Goal: Task Accomplishment & Management: Manage account settings

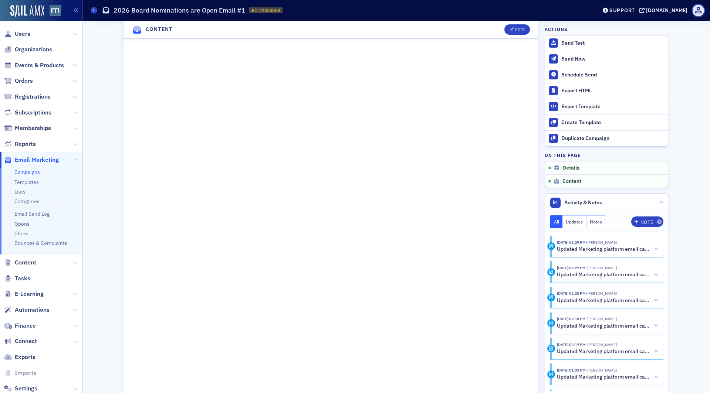
scroll to position [427, 0]
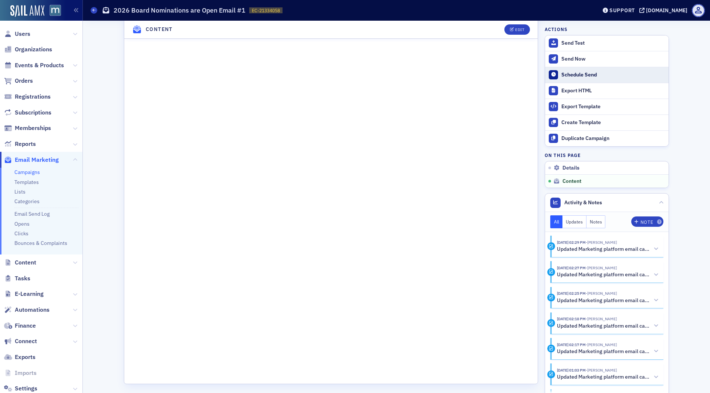
click at [580, 70] on button "Schedule Send" at bounding box center [606, 75] width 123 height 16
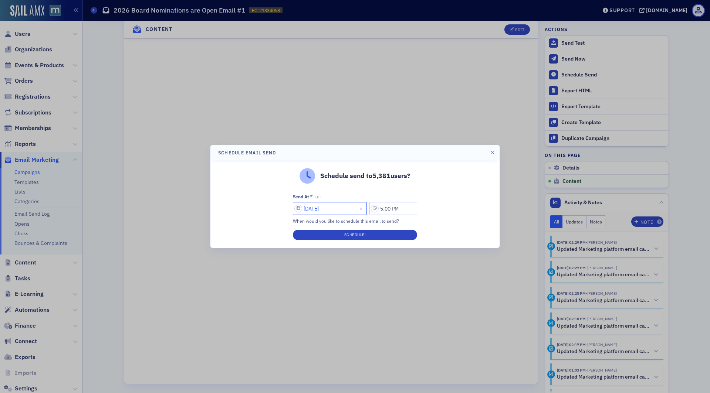
select select "8"
select select "2025"
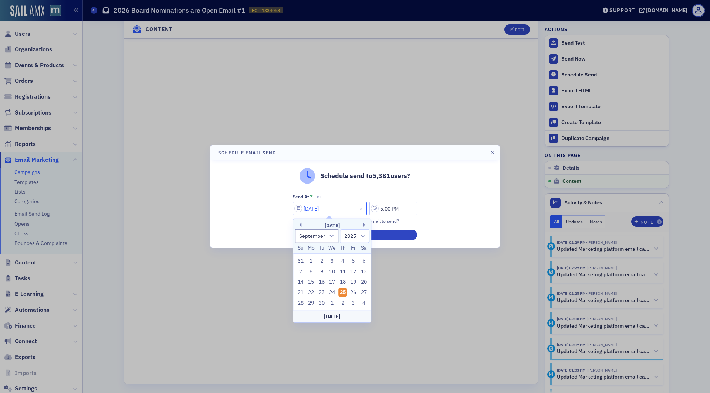
click at [328, 205] on input "[DATE]" at bounding box center [330, 208] width 74 height 13
click at [354, 288] on div "21 22 23 24 25 26 27" at bounding box center [332, 293] width 74 height 10
click at [354, 289] on div "26" at bounding box center [353, 292] width 9 height 9
type input "[DATE]"
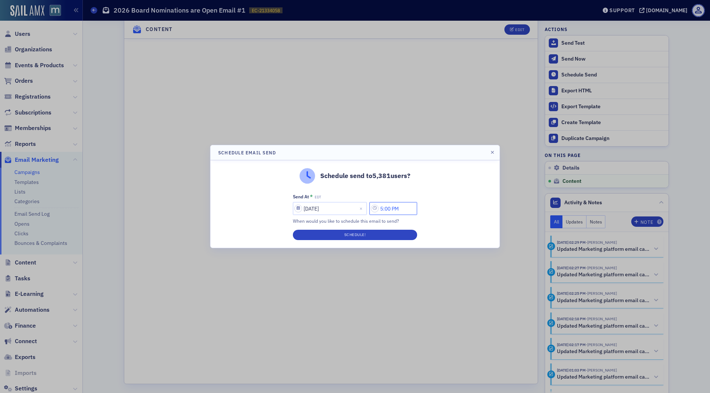
click at [384, 211] on input "5:00 PM" at bounding box center [393, 208] width 48 height 13
click at [391, 210] on input "8:00 PM" at bounding box center [393, 208] width 48 height 13
click at [397, 209] on input "8:30 PM" at bounding box center [393, 208] width 48 height 13
type input "8:30 AM"
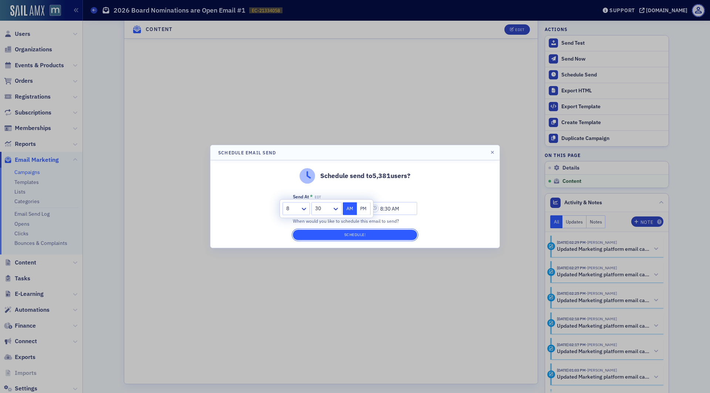
click at [389, 231] on button "Schedule!" at bounding box center [355, 235] width 124 height 10
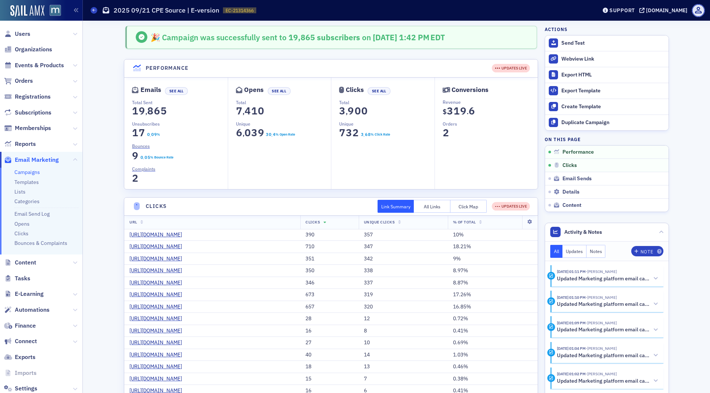
click at [30, 173] on link "Campaigns" at bounding box center [27, 172] width 26 height 7
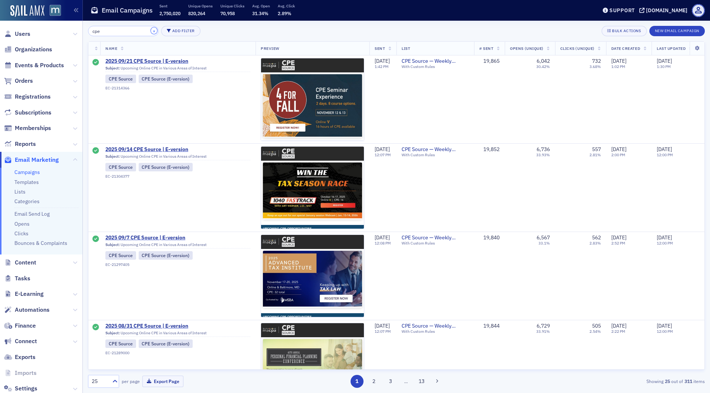
click at [151, 28] on button "×" at bounding box center [154, 30] width 7 height 7
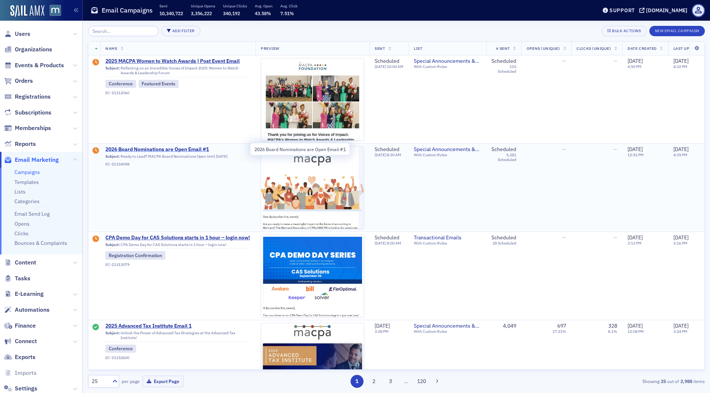
click at [195, 146] on span "2026 Board Nominations are Open Email #1" at bounding box center [177, 149] width 145 height 7
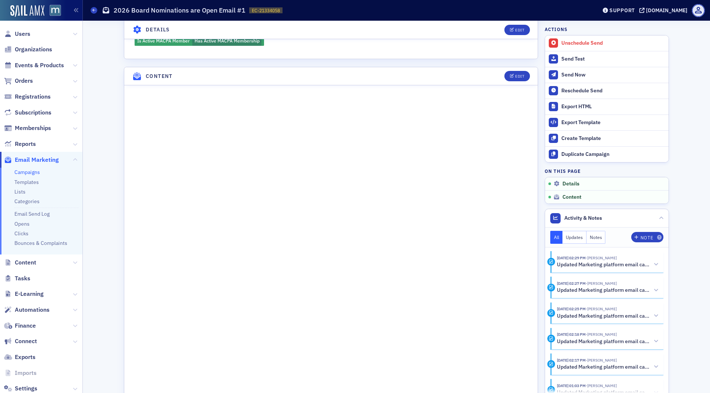
scroll to position [439, 0]
